Goal: Task Accomplishment & Management: Complete application form

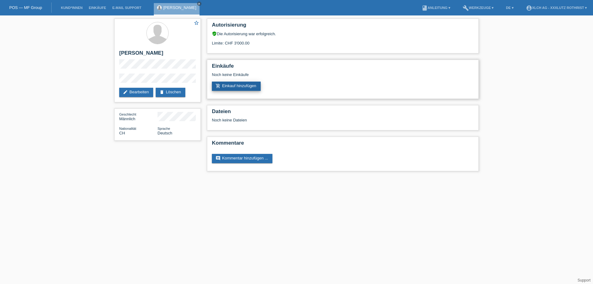
click at [253, 89] on link "add_shopping_cart Einkauf hinzufügen" at bounding box center [236, 86] width 49 height 9
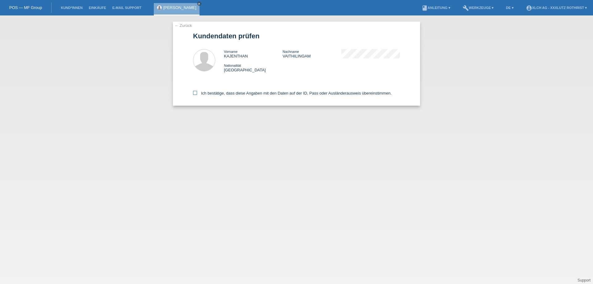
click at [199, 95] on label "Ich bestätige, dass diese Angaben mit den Daten auf der ID, Pass oder Ausländer…" at bounding box center [292, 93] width 199 height 5
click at [197, 95] on input "Ich bestätige, dass diese Angaben mit den Daten auf der ID, Pass oder Ausländer…" at bounding box center [195, 93] width 4 height 4
checkbox input "true"
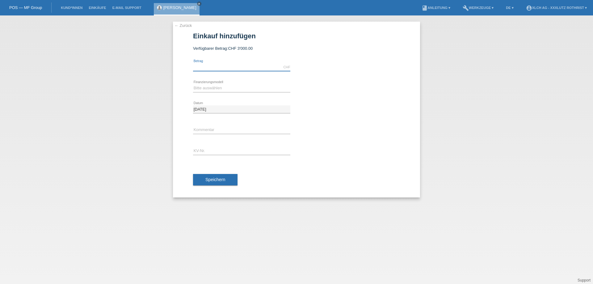
click at [229, 67] on input "text" at bounding box center [241, 67] width 97 height 8
type input "2350.40"
click at [225, 87] on select "Bitte auswählen Kauf auf Rechnung mit Teilzahlungsoption Fixe Raten - Zinsübern…" at bounding box center [241, 87] width 97 height 7
click at [193, 84] on select "Bitte auswählen Kauf auf Rechnung mit Teilzahlungsoption Fixe Raten - Zinsübern…" at bounding box center [241, 87] width 97 height 7
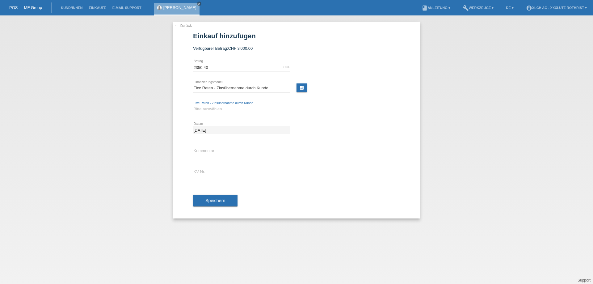
click at [239, 107] on select "Bitte auswählen 6 Raten 12 Raten 24 Raten 36 Raten" at bounding box center [241, 108] width 97 height 7
click at [270, 86] on select "Bitte auswählen Kauf auf Rechnung mit Teilzahlungsoption Fixe Raten - Zinsübern…" at bounding box center [241, 87] width 97 height 7
select select "108"
click at [193, 84] on select "Bitte auswählen Kauf auf Rechnung mit Teilzahlungsoption Fixe Raten - Zinsübern…" at bounding box center [241, 87] width 97 height 7
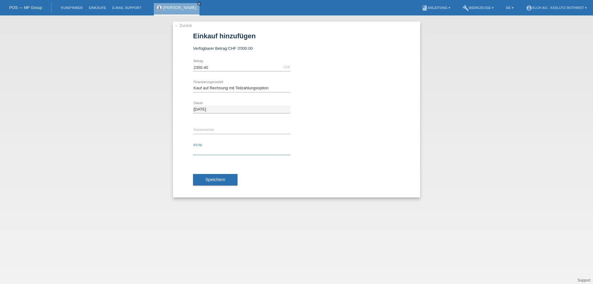
click at [227, 148] on input "text" at bounding box center [241, 151] width 97 height 8
drag, startPoint x: 227, startPoint y: 148, endPoint x: 177, endPoint y: 145, distance: 50.1
click at [177, 145] on div "← Zurück Einkauf hinzufügen Verfügbarer Betrag: CHF 3'000.00 2350.40 error" at bounding box center [296, 110] width 247 height 176
type input "R1SIVK"
click at [213, 178] on span "Speichern" at bounding box center [215, 179] width 20 height 5
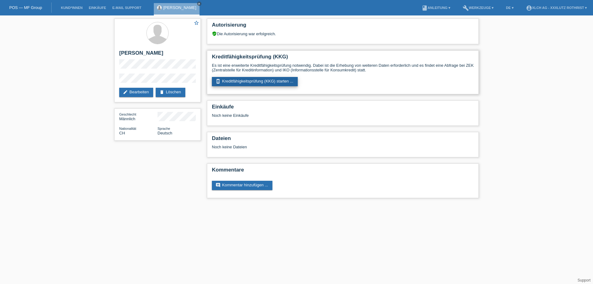
click at [265, 82] on link "perm_device_information Kreditfähigkeitsprüfung (KKG) starten ..." at bounding box center [255, 81] width 86 height 9
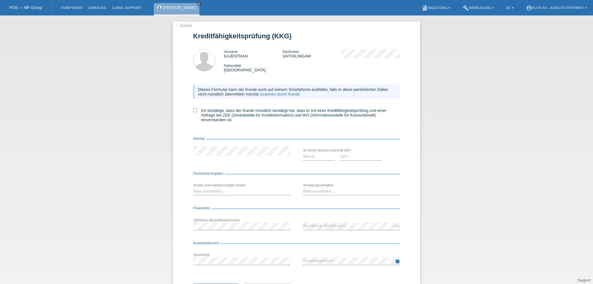
scroll to position [30, 0]
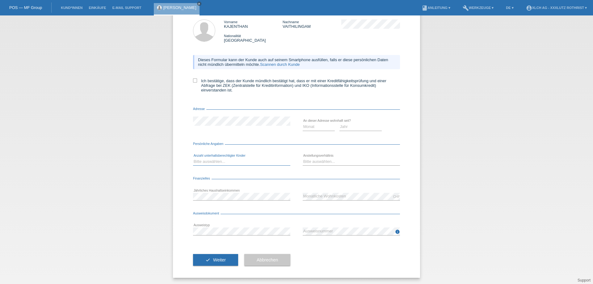
click at [245, 161] on select "Bitte auswählen... 0 1 2 3 4 5 6 7 8 9" at bounding box center [241, 161] width 97 height 7
select select "0"
click at [193, 158] on select "Bitte auswählen... 0 1 2 3 4 5 6 7 8 9" at bounding box center [241, 161] width 97 height 7
click at [317, 128] on select "Monat 01 02 03 04 05 06 07 08 09 10" at bounding box center [319, 126] width 32 height 7
select select "04"
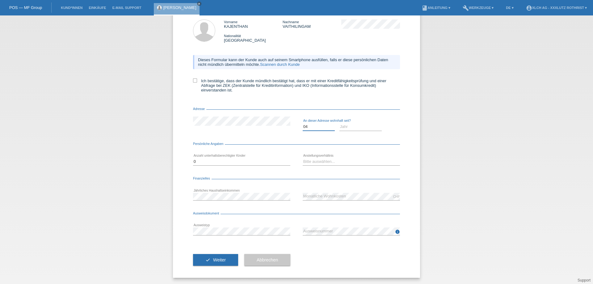
click at [303, 123] on select "Monat 01 02 03 04 05 06 07 08 09 10" at bounding box center [319, 126] width 32 height 7
click at [350, 126] on select "Jahr 2025 2024 2023 2022 2021 2020 2019 2018 2017 2016 2015 2014 2013 2012 2011…" at bounding box center [360, 126] width 43 height 7
select select "2023"
click at [339, 123] on select "Jahr 2025 2024 2023 2022 2021 2020 2019 2018 2017 2016 2015 2014 2013 2012 2011…" at bounding box center [360, 126] width 43 height 7
click at [322, 162] on select "Bitte auswählen... Unbefristet Befristet Lehrling/Student Pensioniert Nicht arb…" at bounding box center [351, 161] width 97 height 7
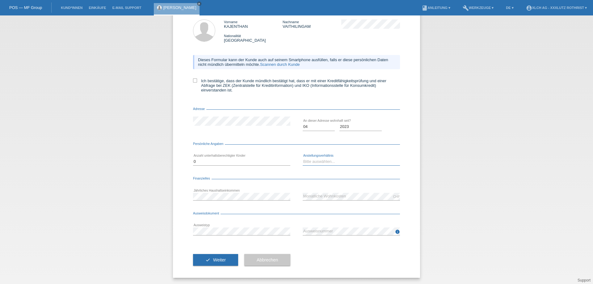
select select "UNLIMITED"
click at [303, 158] on select "Bitte auswählen... Unbefristet Befristet Lehrling/Student Pensioniert Nicht arb…" at bounding box center [351, 161] width 97 height 7
click at [194, 83] on label "Ich bestätige, dass der Kunde mündlich bestätigt hat, dass er mit einer Kreditf…" at bounding box center [296, 85] width 207 height 14
click at [194, 82] on input "Ich bestätige, dass der Kunde mündlich bestätigt hat, dass er mit einer Kreditf…" at bounding box center [195, 80] width 4 height 4
checkbox input "true"
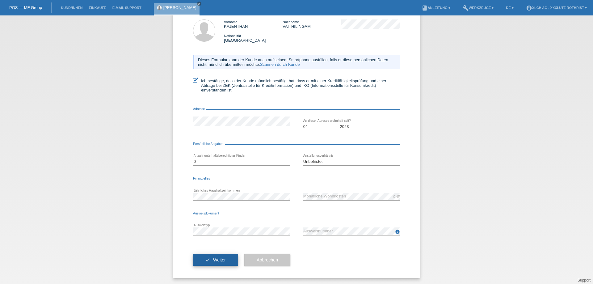
click at [208, 259] on button "check Weiter" at bounding box center [215, 260] width 45 height 12
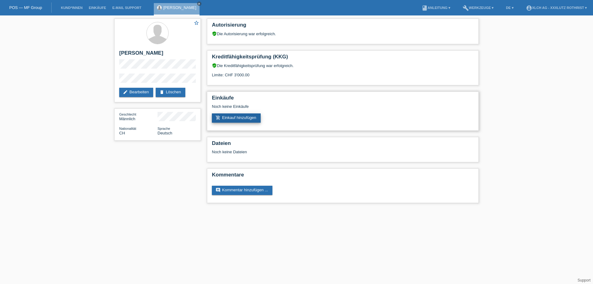
click at [248, 121] on link "add_shopping_cart Einkauf hinzufügen" at bounding box center [236, 117] width 49 height 9
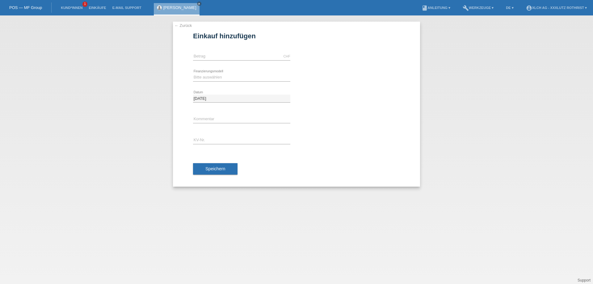
click at [181, 25] on link "← Zurück" at bounding box center [183, 25] width 17 height 5
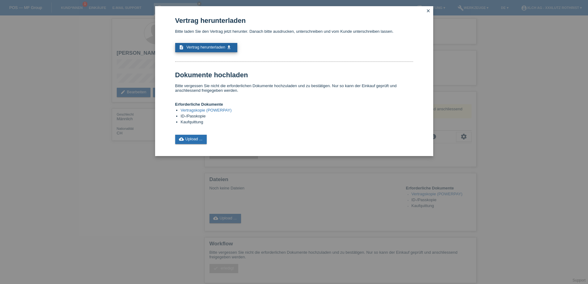
click at [206, 46] on span "Vertrag herunterladen" at bounding box center [205, 47] width 39 height 5
click at [194, 138] on link "cloud_upload Upload ..." at bounding box center [191, 139] width 32 height 9
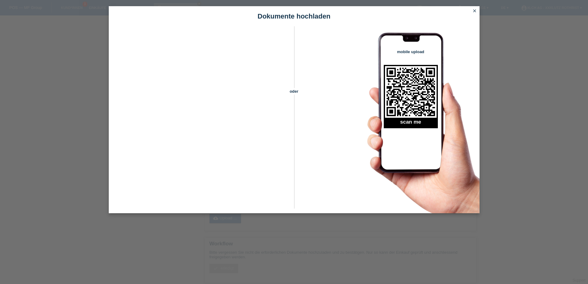
click at [474, 12] on icon "close" at bounding box center [474, 10] width 5 height 5
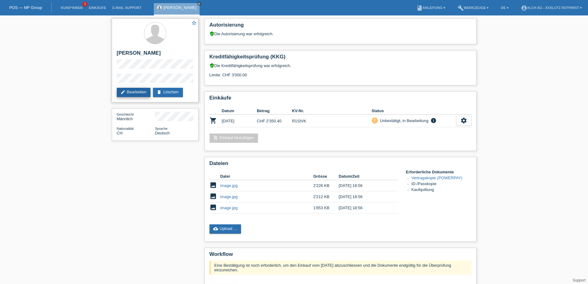
click at [141, 91] on link "edit Bearbeiten" at bounding box center [134, 92] width 34 height 9
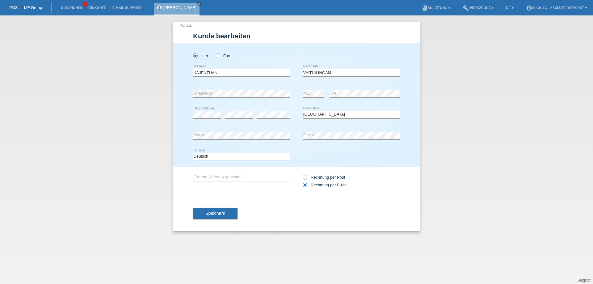
select select "CH"
click at [220, 212] on span "Speichern" at bounding box center [215, 213] width 20 height 5
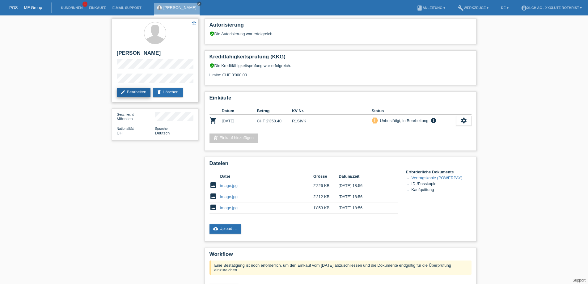
click at [145, 91] on link "edit Bearbeiten" at bounding box center [134, 92] width 34 height 9
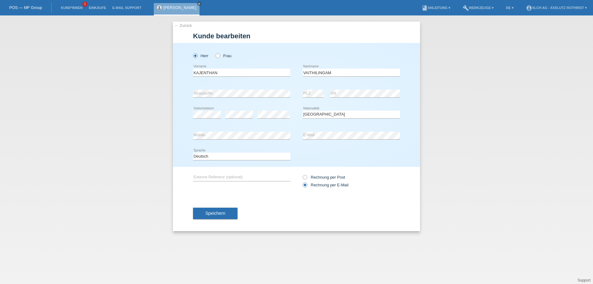
select select "CH"
click at [214, 216] on button "Speichern" at bounding box center [215, 214] width 44 height 12
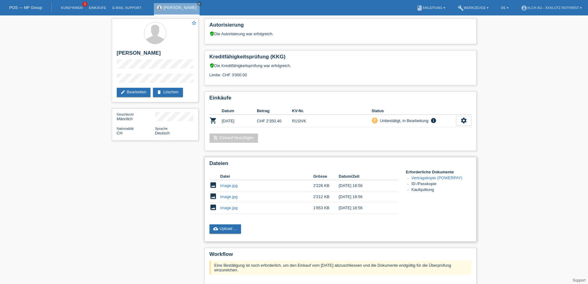
click at [421, 177] on link "Vertragskopie (POWERPAY)" at bounding box center [436, 177] width 51 height 5
click at [227, 228] on link "cloud_upload Upload ..." at bounding box center [225, 228] width 32 height 9
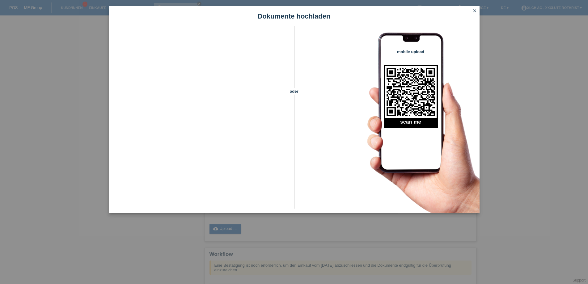
click at [474, 14] on link "close" at bounding box center [474, 11] width 8 height 7
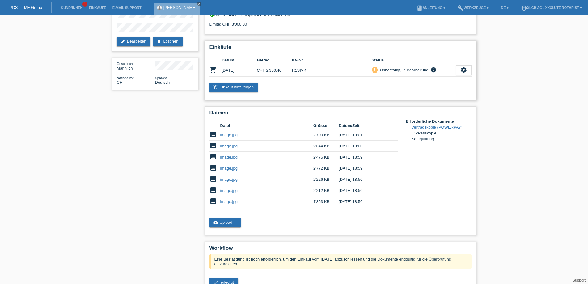
scroll to position [111, 0]
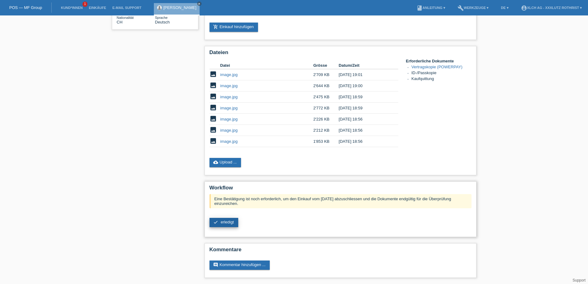
click at [223, 225] on link "check erledigt" at bounding box center [223, 222] width 29 height 9
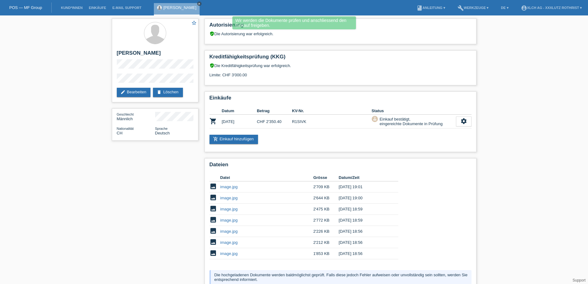
click at [201, 4] on icon "close" at bounding box center [199, 3] width 3 height 3
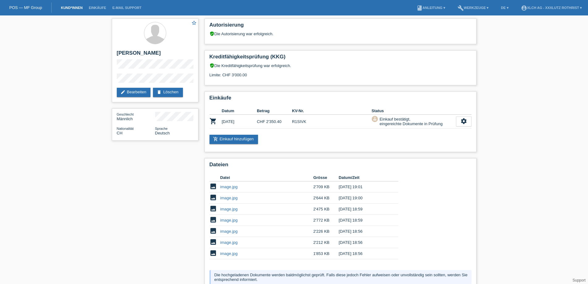
click at [77, 8] on link "Kund*innen" at bounding box center [72, 8] width 28 height 4
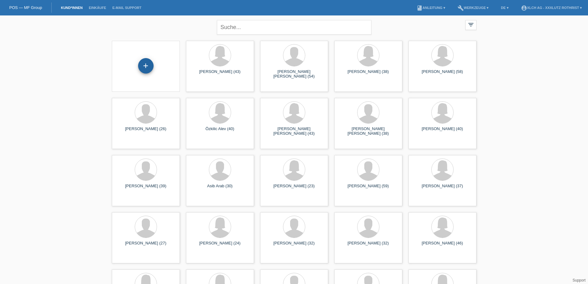
click at [148, 65] on div "+" at bounding box center [145, 66] width 15 height 11
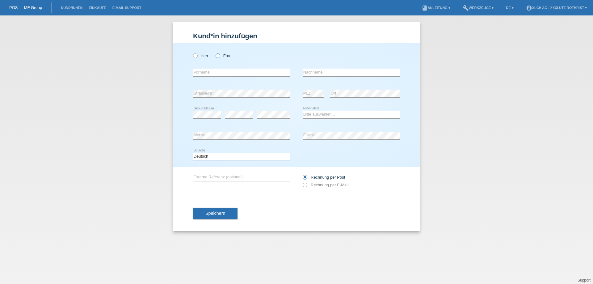
click at [215, 53] on icon at bounding box center [215, 53] width 0 height 0
click at [219, 56] on input "Frau" at bounding box center [218, 55] width 4 height 4
radio input "true"
click at [219, 69] on input "text" at bounding box center [241, 73] width 97 height 8
type input "THULUKSHY"
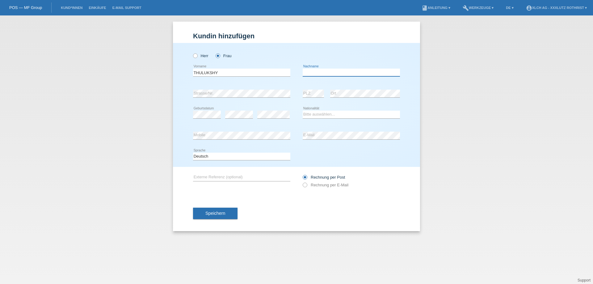
click at [325, 75] on input "text" at bounding box center [351, 73] width 97 height 8
type input "VAITHILINGAM"
click at [314, 117] on select "Bitte auswählen... Schweiz Deutschland Liechtenstein Österreich ------------ Af…" at bounding box center [351, 114] width 97 height 7
select select "CH"
click at [303, 111] on select "Bitte auswählen... Schweiz Deutschland Liechtenstein Österreich ------------ Af…" at bounding box center [351, 114] width 97 height 7
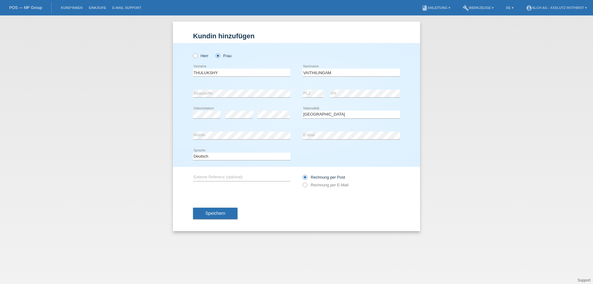
click at [310, 138] on div "error E-Mail" at bounding box center [351, 136] width 97 height 8
click at [333, 139] on icon at bounding box center [351, 139] width 97 height 0
click at [310, 187] on div "Rechnung per Post Rechnung per E-Mail" at bounding box center [351, 180] width 97 height 15
click at [313, 185] on label "Rechnung per E-Mail" at bounding box center [326, 185] width 46 height 5
click at [307, 185] on input "Rechnung per E-Mail" at bounding box center [305, 187] width 4 height 8
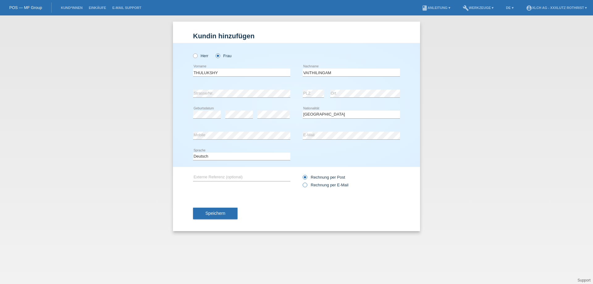
radio input "true"
click at [215, 213] on span "Speichern" at bounding box center [215, 213] width 20 height 5
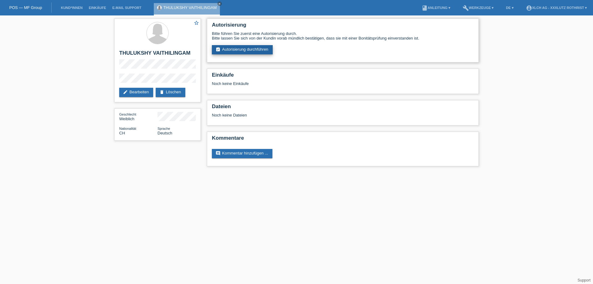
click at [265, 50] on link "assignment_turned_in Autorisierung durchführen" at bounding box center [242, 49] width 61 height 9
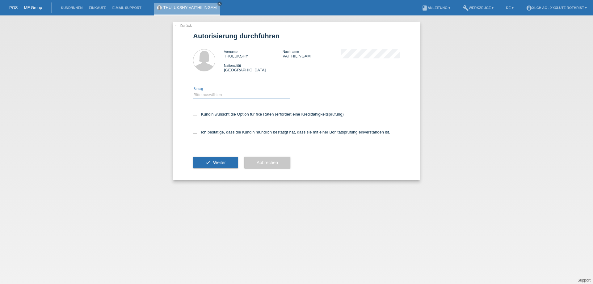
click at [253, 94] on select "Bitte auswählen CHF 1.00 - CHF 499.00 CHF 500.00 - CHF 1'999.00 CHF 2'000.00 - …" at bounding box center [241, 94] width 97 height 7
select select "3"
click at [193, 91] on select "Bitte auswählen CHF 1.00 - CHF 499.00 CHF 500.00 - CHF 1'999.00 CHF 2'000.00 - …" at bounding box center [241, 94] width 97 height 7
click at [195, 133] on icon at bounding box center [195, 132] width 4 height 4
click at [195, 133] on input "Ich bestätige, dass die Kundin mündlich bestätigt hat, dass sie mit einer Bonit…" at bounding box center [195, 132] width 4 height 4
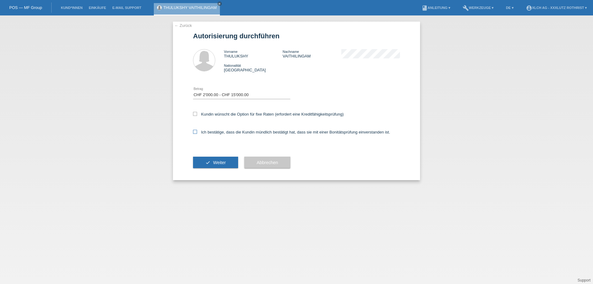
checkbox input "true"
click at [209, 162] on button "check Weiter" at bounding box center [215, 163] width 45 height 12
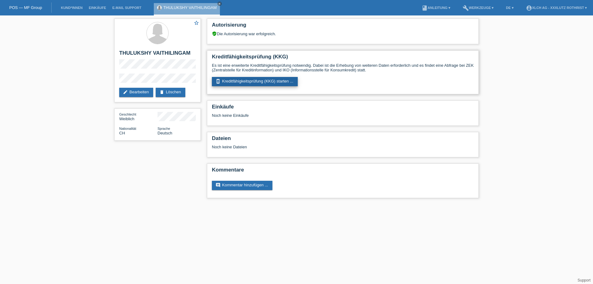
click at [253, 82] on link "perm_device_information Kreditfähigkeitsprüfung (KKG) starten ..." at bounding box center [255, 81] width 86 height 9
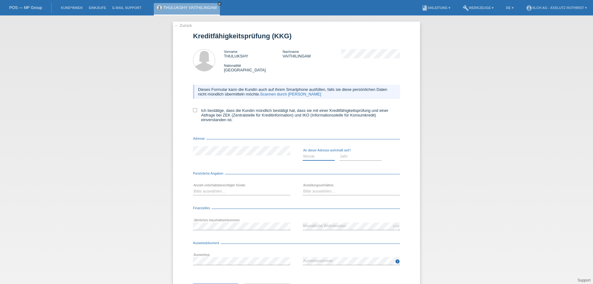
click at [313, 155] on select "Monat 01 02 03 04 05 06 07 08 09 10" at bounding box center [319, 156] width 32 height 7
select select "04"
click at [303, 153] on select "Monat 01 02 03 04 05 06 07 08 09 10" at bounding box center [319, 156] width 32 height 7
click at [347, 157] on select "Jahr 2025 2024 2023 2022 2021 2020 2019 2018 2017 2016 2015 2014 2013 2012 2011…" at bounding box center [360, 156] width 43 height 7
select select "2023"
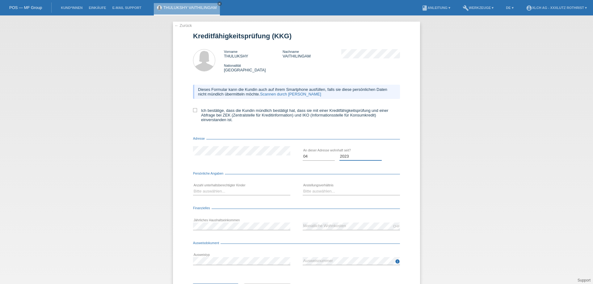
click at [339, 153] on select "Jahr 2025 2024 2023 2022 2021 2020 2019 2018 2017 2016 2015 2014 2013 2012 2011…" at bounding box center [360, 156] width 43 height 7
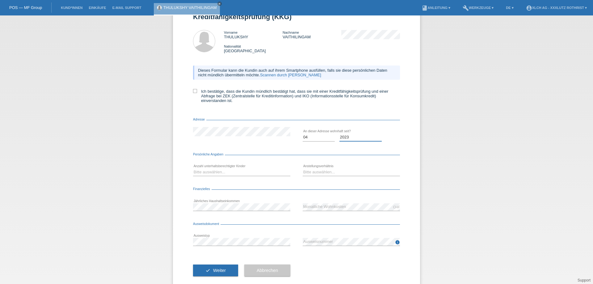
scroll to position [30, 0]
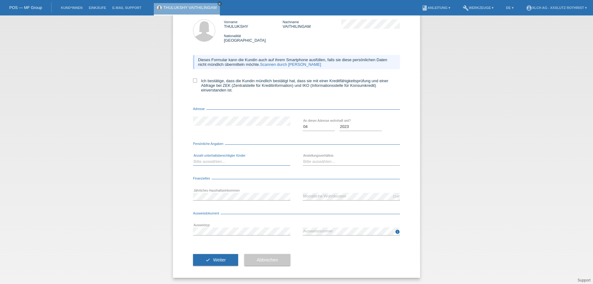
click at [242, 164] on select "Bitte auswählen... 0 1 2 3 4 5 6 7 8 9" at bounding box center [241, 161] width 97 height 7
select select "0"
click at [193, 158] on select "Bitte auswählen... 0 1 2 3 4 5 6 7 8 9" at bounding box center [241, 161] width 97 height 7
click at [325, 159] on select "Bitte auswählen... Unbefristet Befristet Lehrling/Student Pensioniert Nicht arb…" at bounding box center [351, 161] width 97 height 7
select select "UNLIMITED"
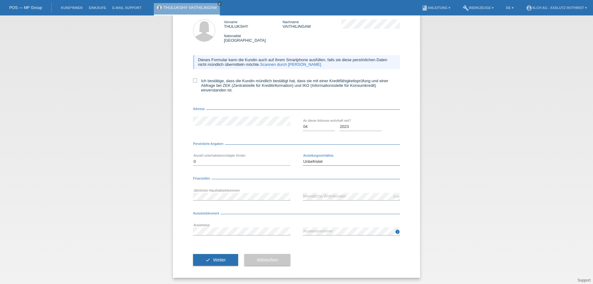
click at [303, 158] on select "Bitte auswählen... Unbefristet Befristet Lehrling/Student Pensioniert Nicht arb…" at bounding box center [351, 161] width 97 height 7
click at [219, 258] on span "Weiter" at bounding box center [219, 259] width 13 height 5
click at [189, 83] on div "← Zurück Kreditfähigkeitsprüfung (KKG) Vorname THULUKSHY Nachname VAITHILINGAM …" at bounding box center [296, 135] width 247 height 286
click at [194, 81] on icon at bounding box center [195, 80] width 4 height 4
click at [194, 81] on input "Ich bestätige, dass die Kundin mündlich bestätigt hat, dass sie mit einer Kredi…" at bounding box center [195, 80] width 4 height 4
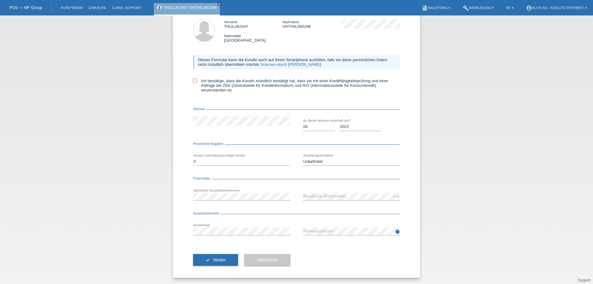
checkbox input "true"
click at [213, 261] on span "Weiter" at bounding box center [219, 259] width 13 height 5
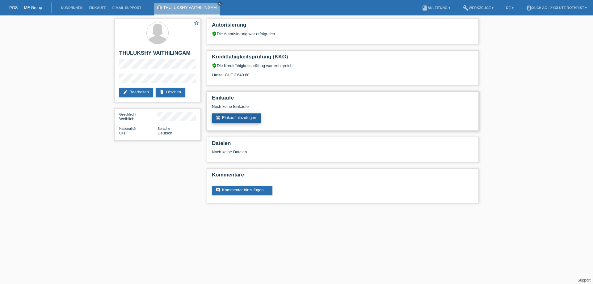
click at [250, 120] on link "add_shopping_cart Einkauf hinzufügen" at bounding box center [236, 117] width 49 height 9
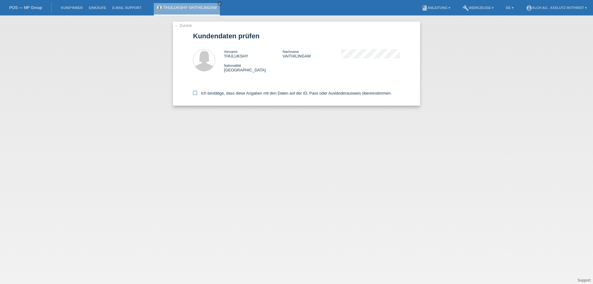
click at [203, 95] on label "Ich bestätige, dass diese Angaben mit den Daten auf der ID, Pass oder Ausländer…" at bounding box center [292, 93] width 199 height 5
click at [197, 95] on input "Ich bestätige, dass diese Angaben mit den Daten auf der ID, Pass oder Ausländer…" at bounding box center [195, 93] width 4 height 4
checkbox input "true"
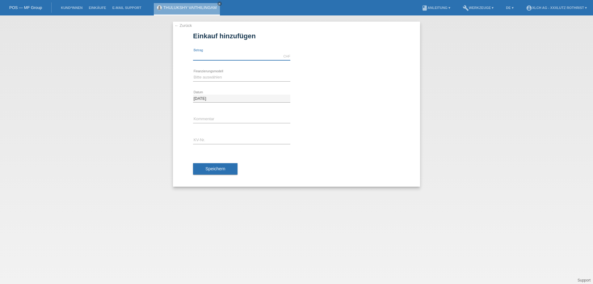
click at [232, 59] on input "text" at bounding box center [241, 57] width 97 height 8
click at [263, 56] on input "3500" at bounding box center [241, 57] width 97 height 8
type input "3500.00"
click at [259, 78] on select "Bitte auswählen Kauf auf Rechnung mit Teilzahlungsoption Fixe Raten - Zinsübern…" at bounding box center [241, 77] width 97 height 7
select select "108"
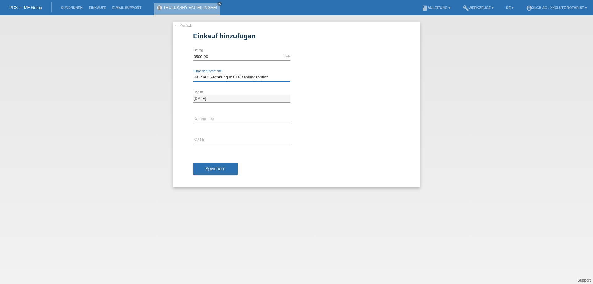
click at [193, 74] on select "Bitte auswählen Kauf auf Rechnung mit Teilzahlungsoption Fixe Raten - Zinsübern…" at bounding box center [241, 77] width 97 height 7
click at [237, 139] on input "text" at bounding box center [241, 141] width 97 height 8
type input "R1SIVL"
click at [226, 168] on button "Speichern" at bounding box center [215, 169] width 44 height 12
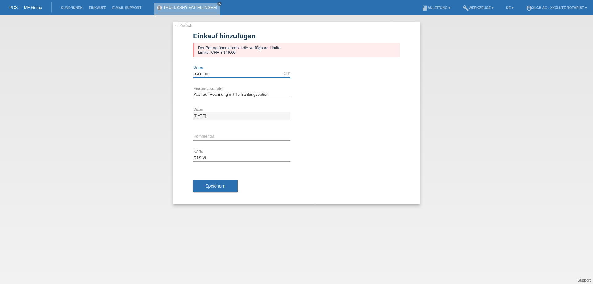
drag, startPoint x: 228, startPoint y: 73, endPoint x: 180, endPoint y: 71, distance: 47.6
click at [180, 71] on div "← Zurück Einkauf hinzufügen Der Betrag überschreitet die verfügbare Limite. Lim…" at bounding box center [296, 113] width 247 height 182
type input "3100.00"
click at [221, 185] on span "Speichern" at bounding box center [215, 185] width 20 height 5
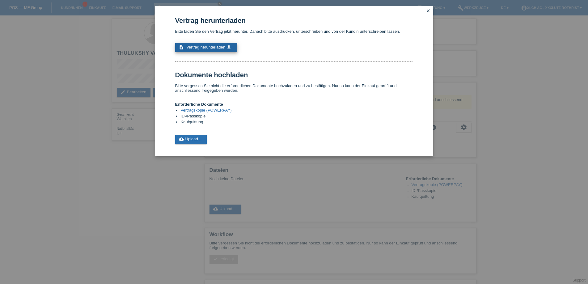
click at [209, 46] on span "Vertrag herunterladen" at bounding box center [205, 47] width 39 height 5
click at [194, 141] on link "cloud_upload Upload ..." at bounding box center [191, 139] width 32 height 9
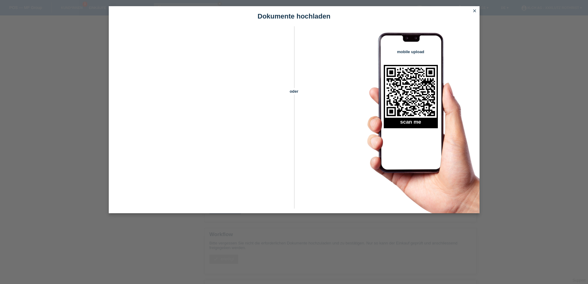
click at [475, 12] on icon "close" at bounding box center [474, 10] width 5 height 5
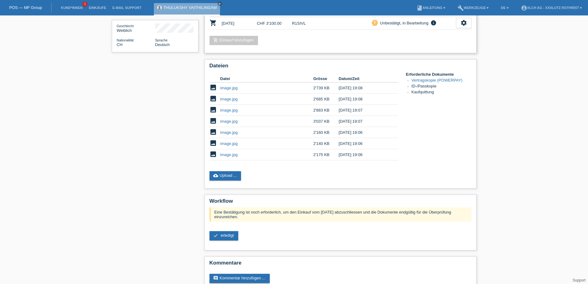
scroll to position [93, 0]
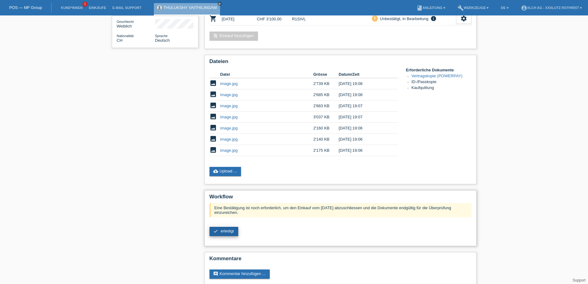
click at [226, 229] on span "erledigt" at bounding box center [227, 231] width 13 height 5
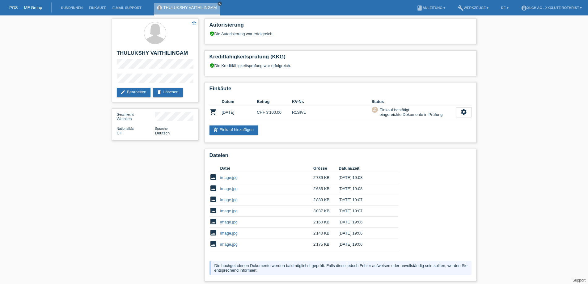
click at [218, 4] on icon "close" at bounding box center [219, 3] width 3 height 3
